Goal: Find specific page/section: Find specific page/section

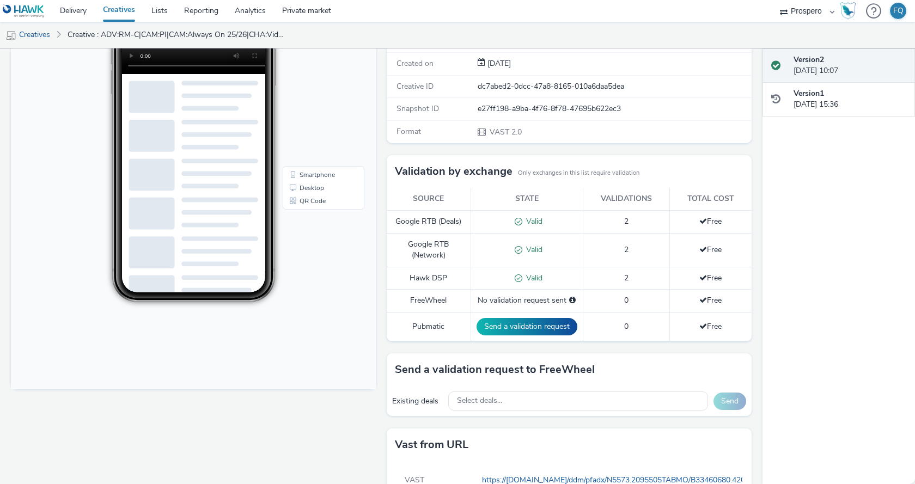
scroll to position [237, 0]
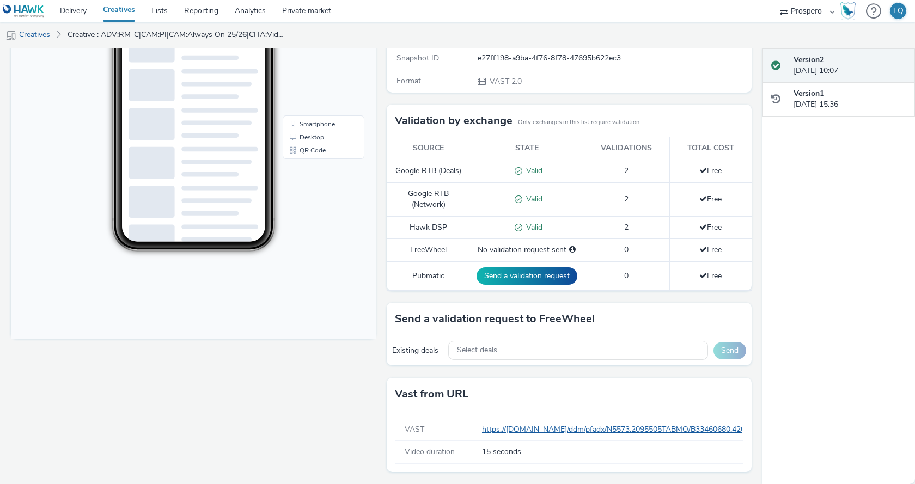
click at [228, 436] on link "https://ad.doubleclick.net/ddm/pfadx/N5573.2095505TABMO/B33460680.420610986;sz=…" at bounding box center [199, 438] width 58 height 4
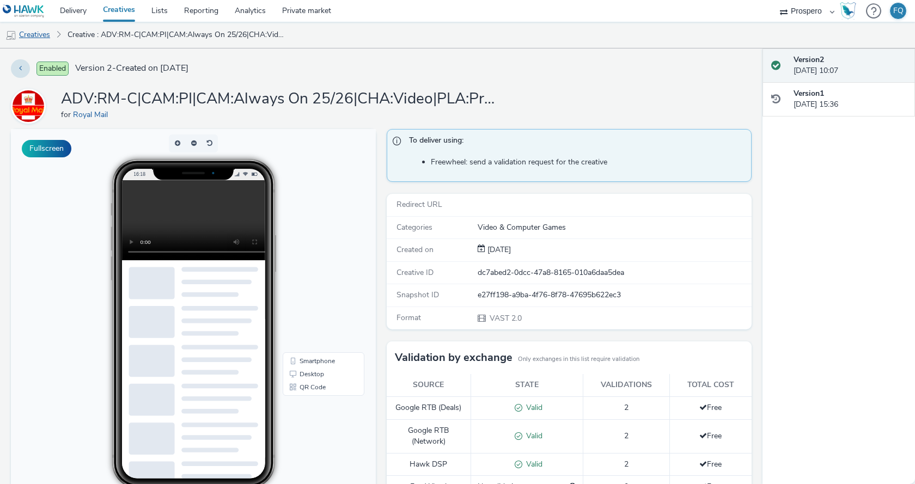
click at [45, 38] on link "Creatives" at bounding box center [28, 35] width 56 height 26
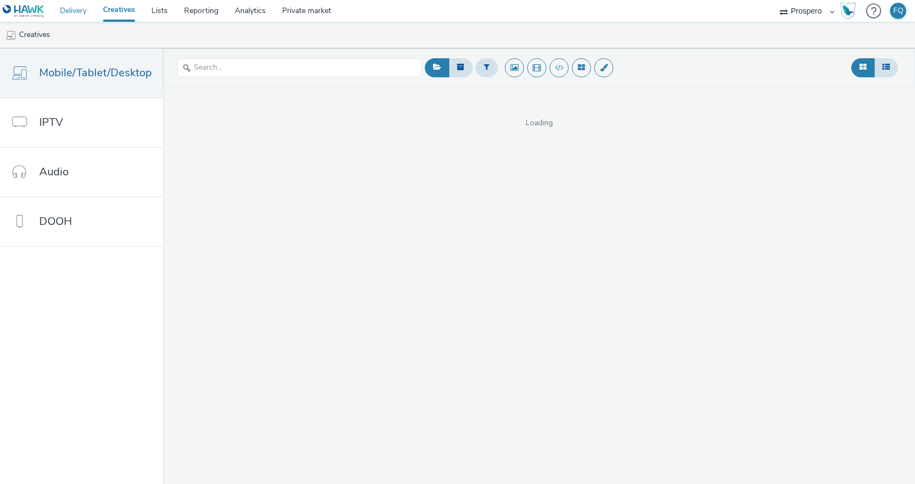
click at [79, 8] on link "Delivery" at bounding box center [73, 11] width 43 height 22
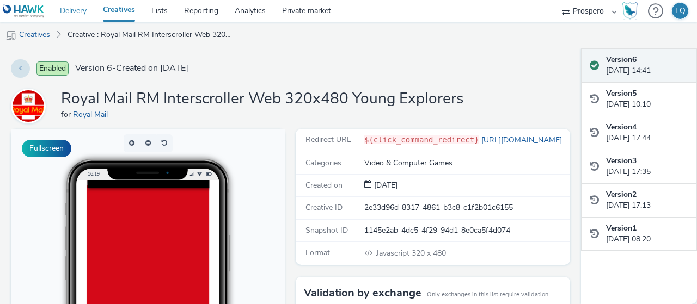
click at [66, 8] on link "Delivery" at bounding box center [73, 11] width 43 height 22
